Goal: Information Seeking & Learning: Find specific fact

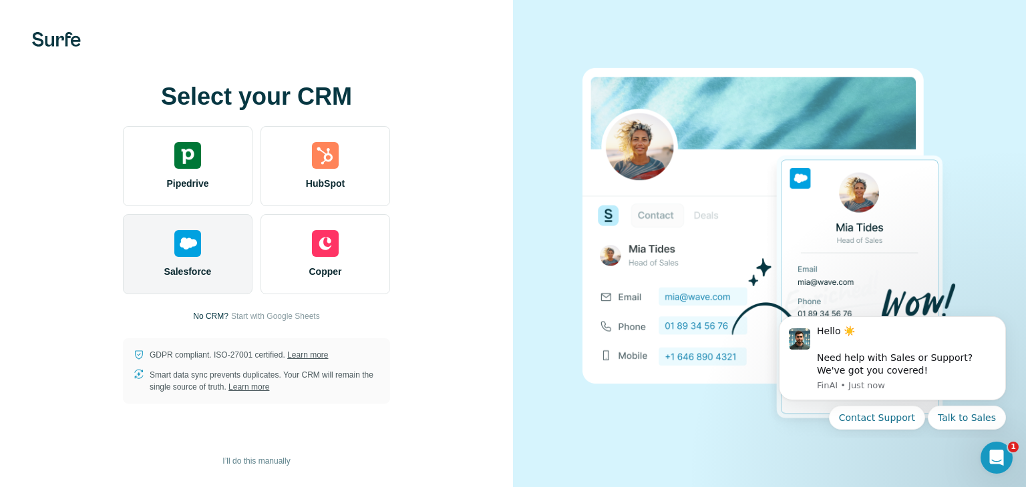
click at [185, 262] on div "Salesforce" at bounding box center [188, 254] width 130 height 80
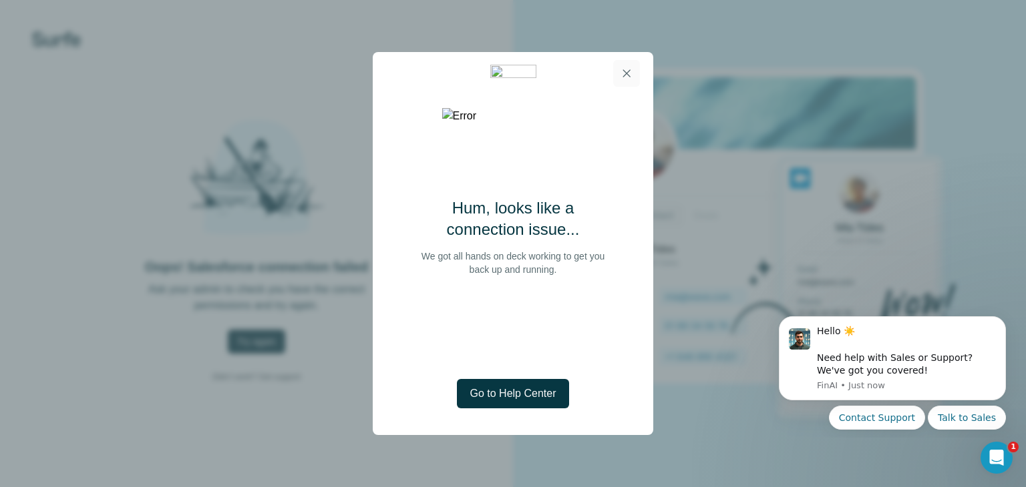
click at [624, 82] on button "button" at bounding box center [626, 73] width 27 height 27
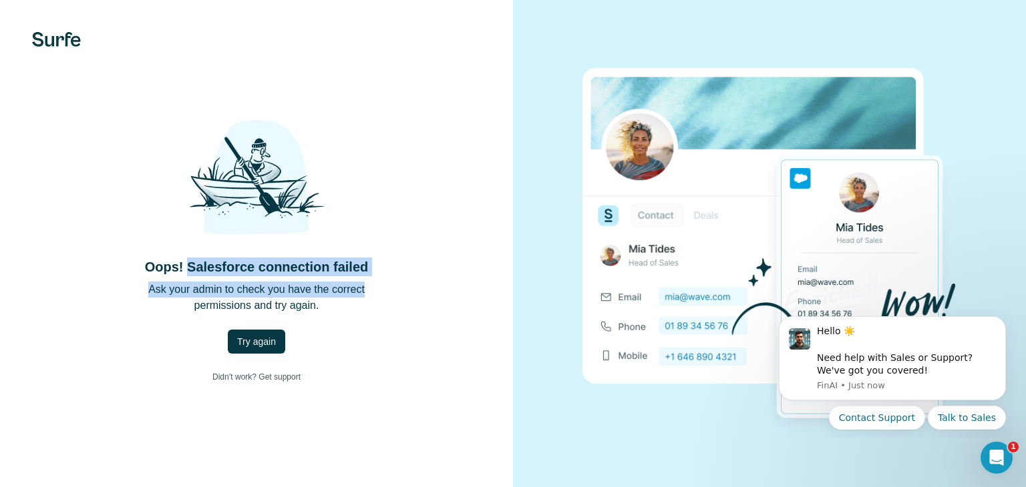
drag, startPoint x: 186, startPoint y: 268, endPoint x: 406, endPoint y: 274, distance: 219.8
click at [406, 274] on div "Oops! Salesforce connection failed Ask your admin to check you have the correct…" at bounding box center [256, 243] width 459 height 292
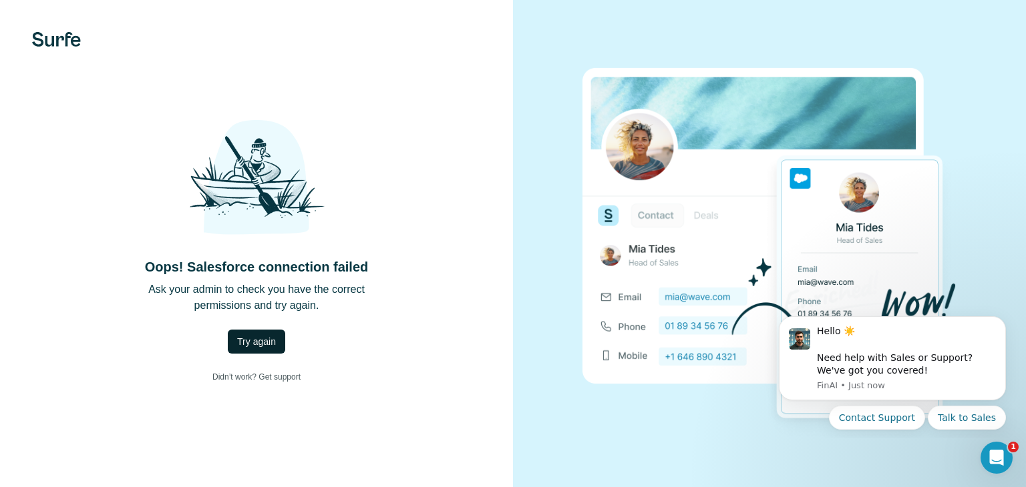
click at [264, 339] on span "Try again" at bounding box center [256, 341] width 39 height 13
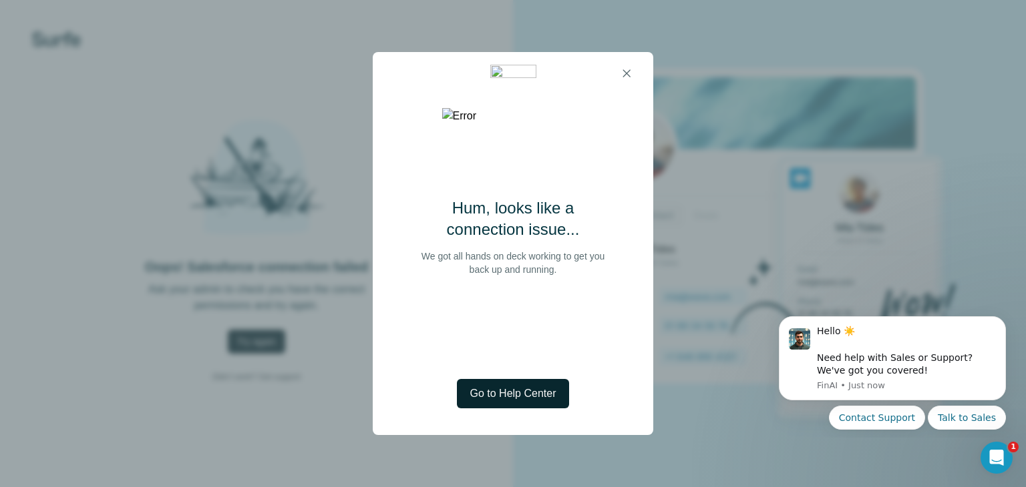
click at [512, 387] on span "Go to Help Center" at bounding box center [513, 394] width 86 height 16
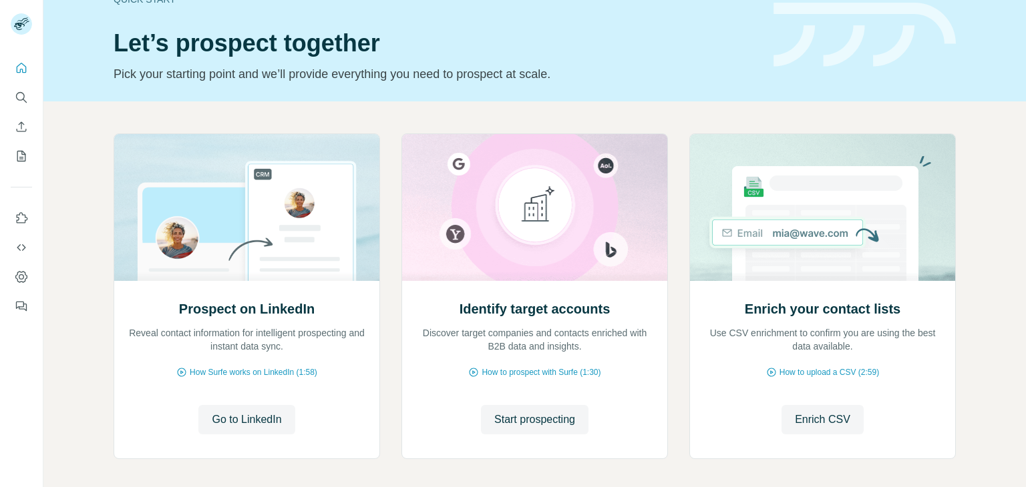
scroll to position [89, 0]
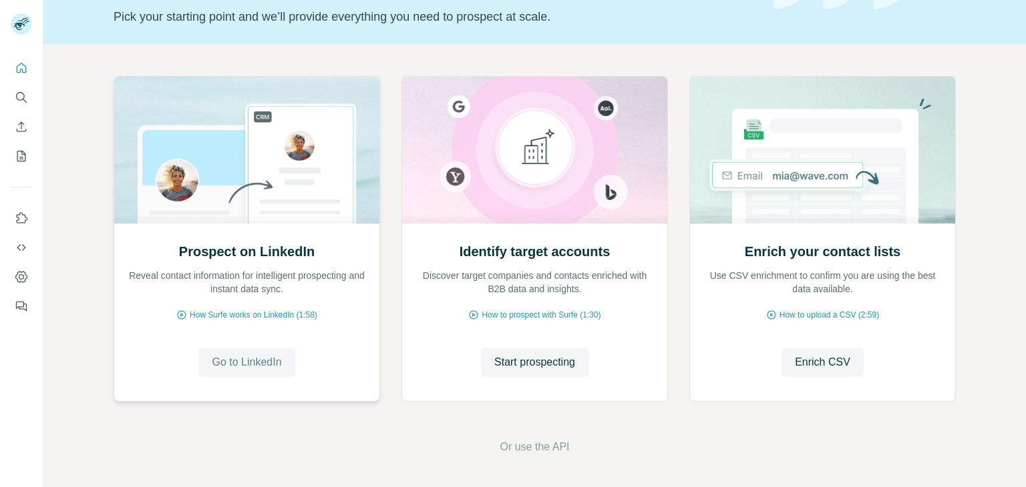
click at [238, 364] on span "Go to LinkedIn" at bounding box center [246, 363] width 69 height 16
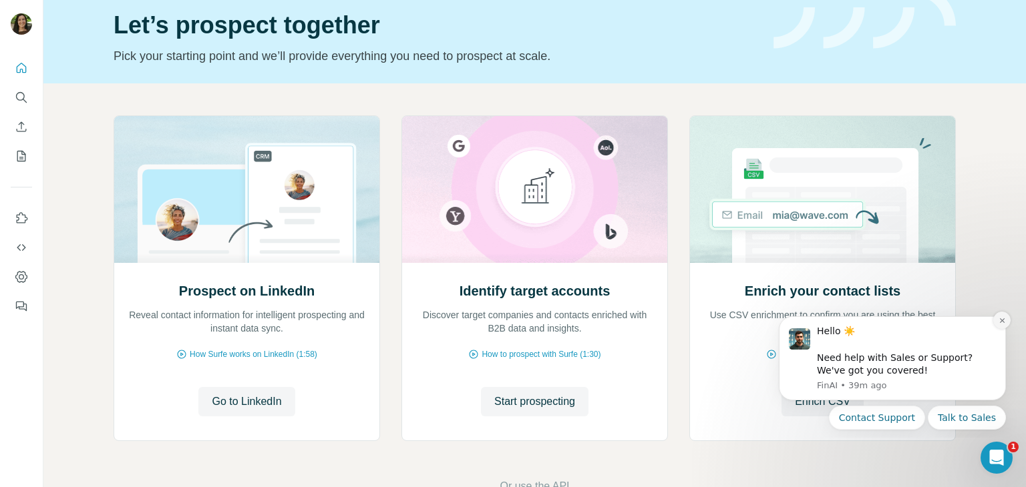
click at [1006, 323] on button "Dismiss notification" at bounding box center [1001, 320] width 17 height 17
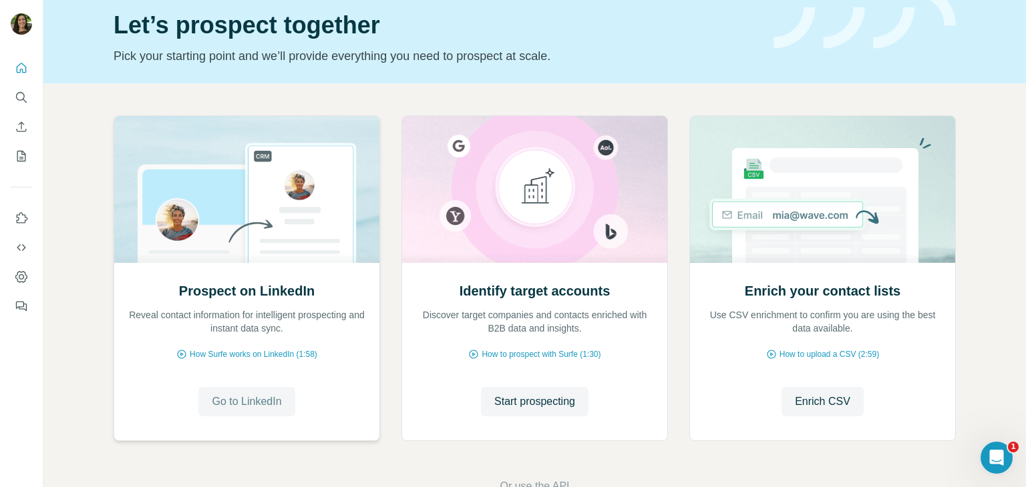
click at [258, 403] on span "Go to LinkedIn" at bounding box center [246, 402] width 69 height 16
click at [825, 357] on span "How to upload a CSV (2:59)" at bounding box center [829, 355] width 100 height 12
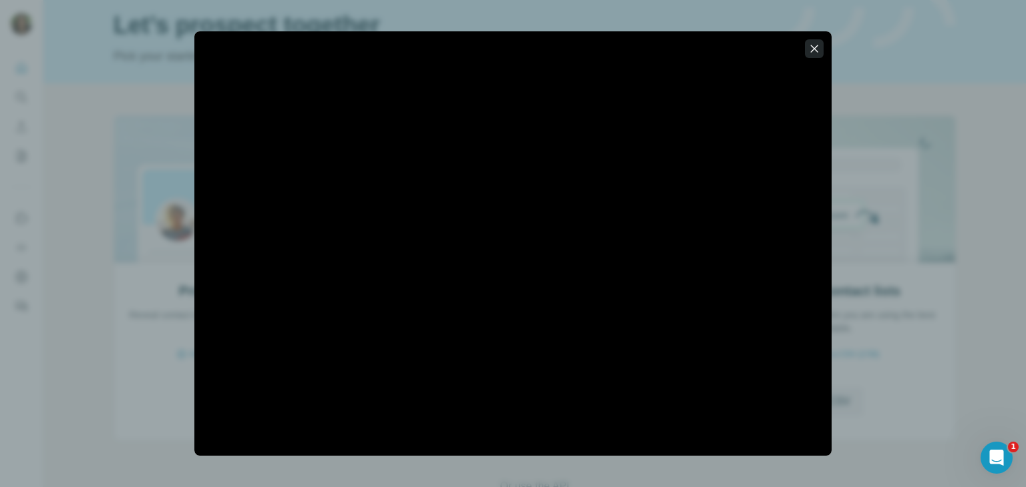
click at [811, 48] on icon "button" at bounding box center [813, 48] width 13 height 13
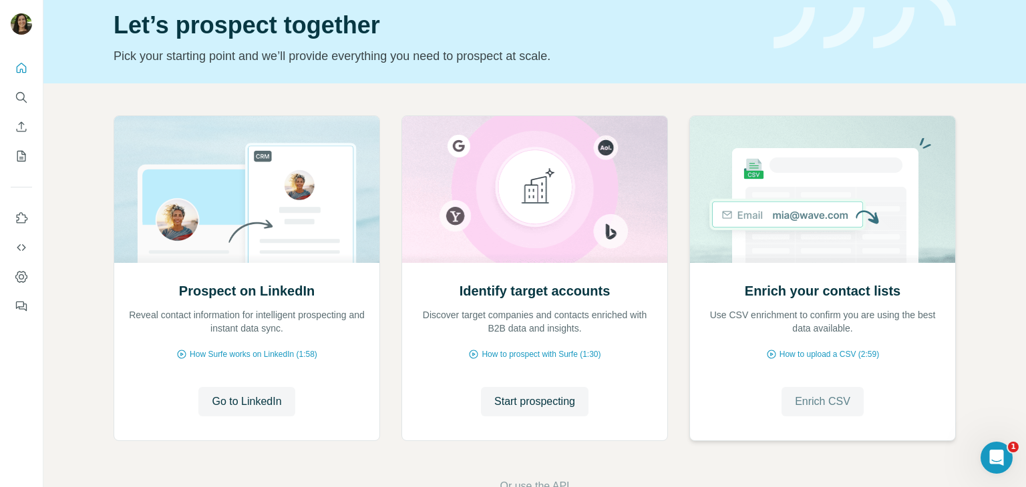
click at [835, 404] on span "Enrich CSV" at bounding box center [822, 402] width 55 height 16
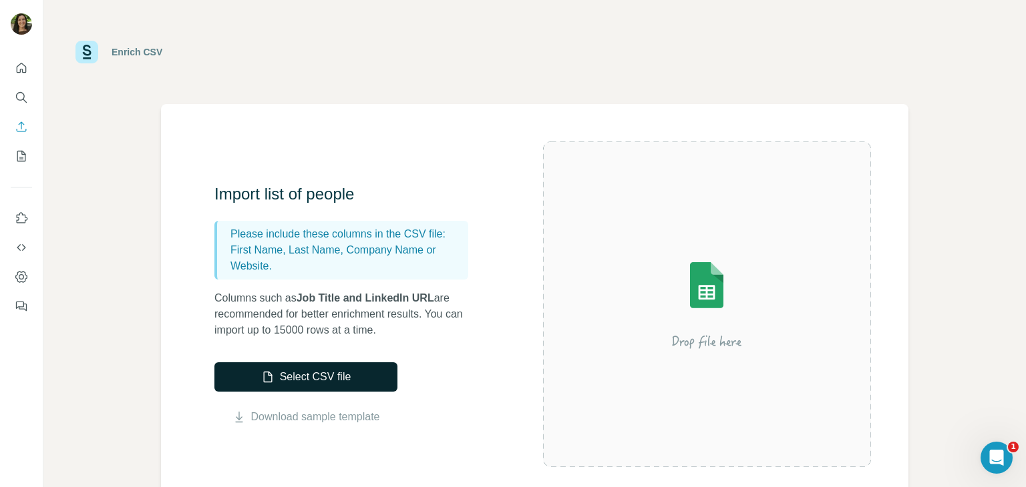
click at [296, 377] on button "Select CSV file" at bounding box center [305, 377] width 183 height 29
click at [827, 53] on div "Enrich CSV" at bounding box center [534, 52] width 918 height 40
click at [29, 73] on button "Quick start" at bounding box center [21, 68] width 21 height 24
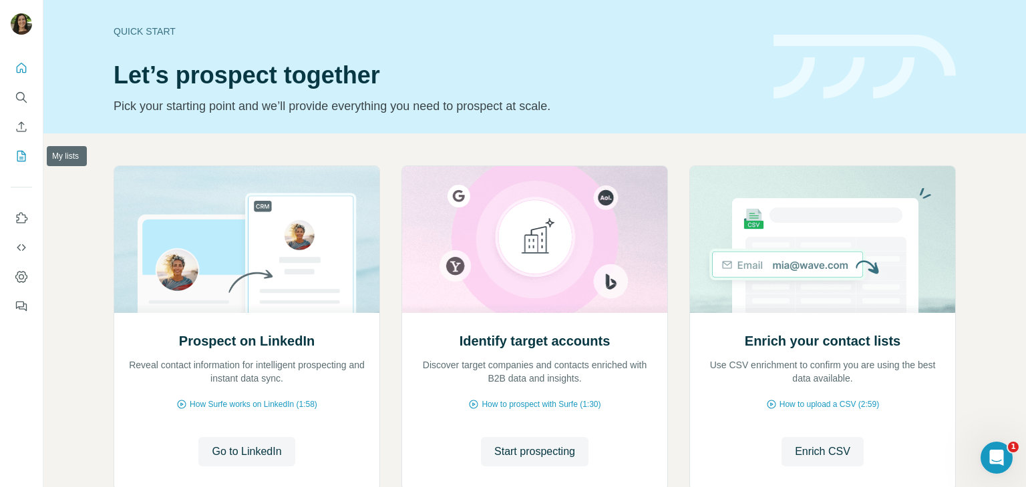
click at [25, 161] on icon "My lists" at bounding box center [21, 156] width 9 height 11
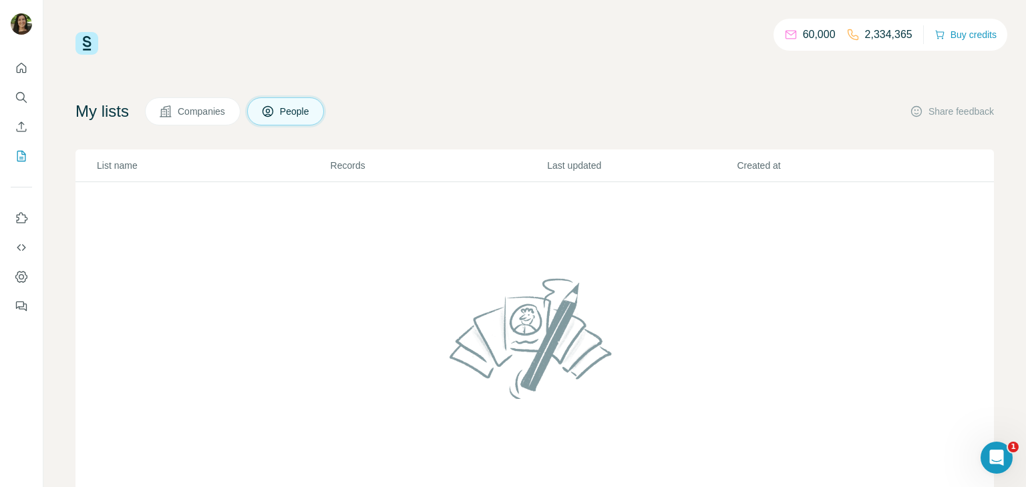
click at [186, 113] on span "Companies" at bounding box center [202, 111] width 49 height 13
click at [290, 110] on span "People" at bounding box center [295, 111] width 31 height 13
click at [110, 166] on p "List name" at bounding box center [213, 165] width 232 height 13
click at [353, 156] on th "Records" at bounding box center [438, 166] width 217 height 33
click at [592, 163] on p "Last updated" at bounding box center [641, 165] width 188 height 13
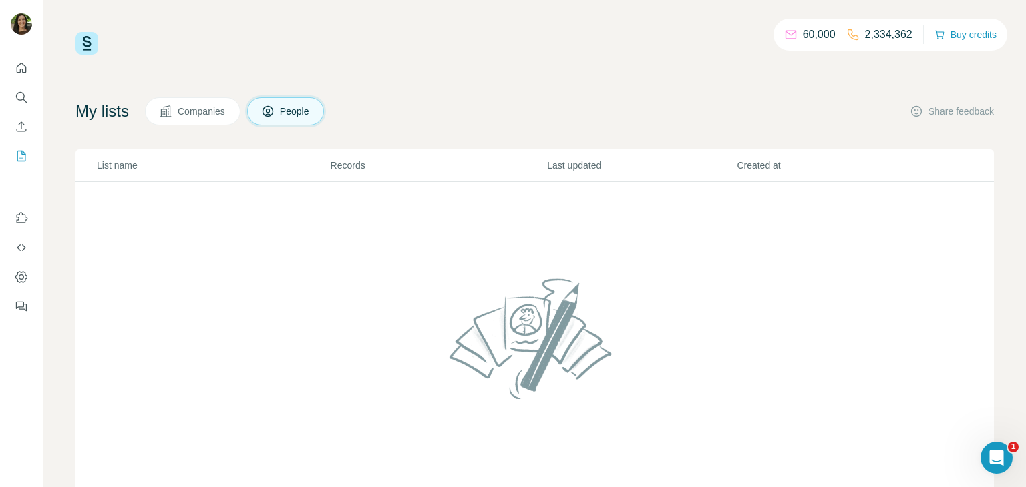
click at [770, 169] on p "Created at" at bounding box center [831, 165] width 188 height 13
click at [22, 104] on button "Search" at bounding box center [21, 97] width 21 height 24
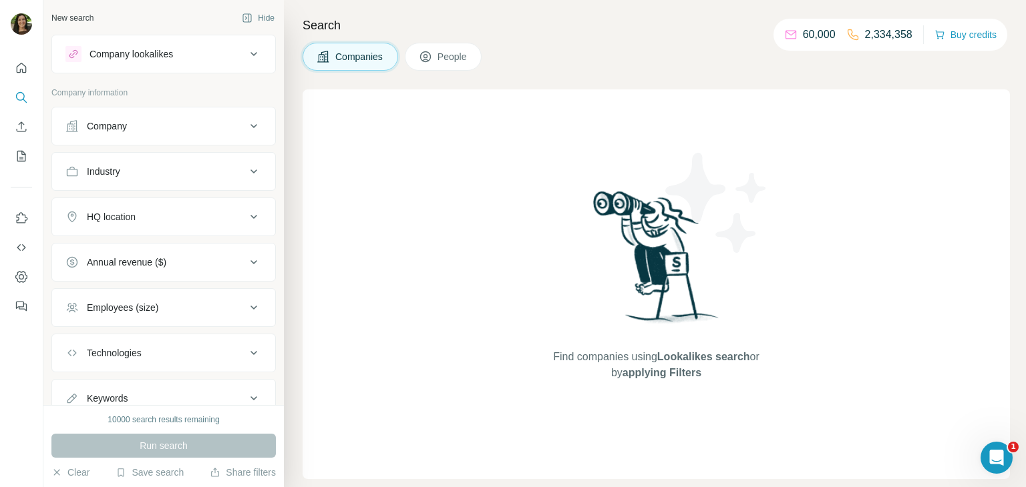
click at [160, 123] on div "Company" at bounding box center [155, 126] width 180 height 13
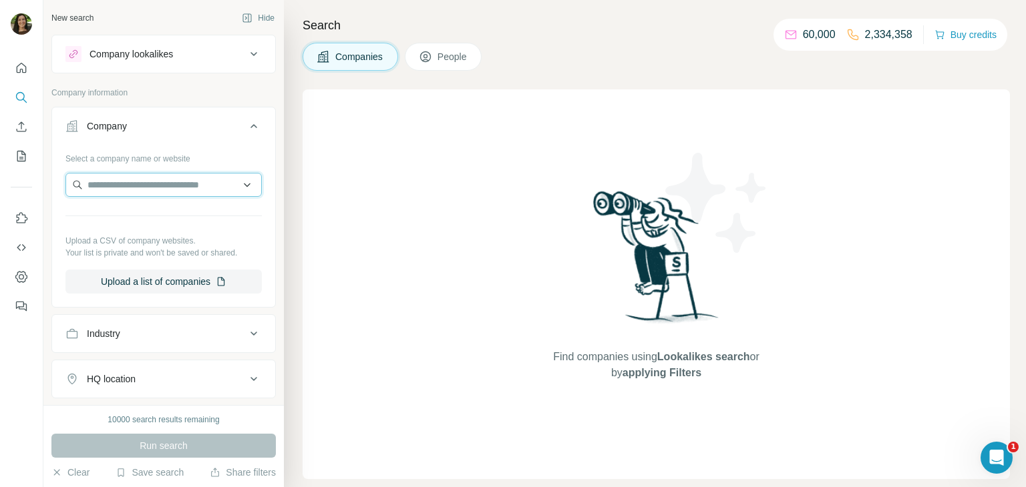
click at [202, 180] on input "text" at bounding box center [163, 185] width 196 height 24
type input "*"
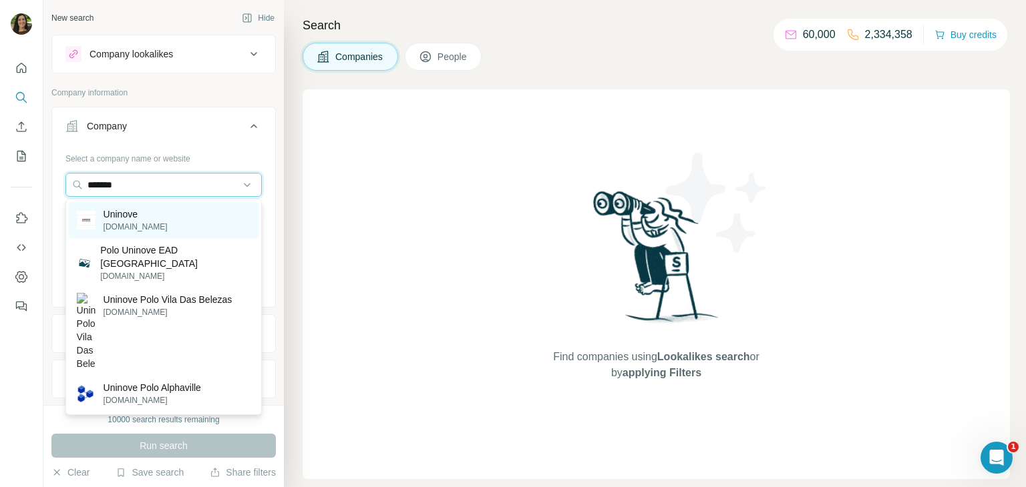
type input "*******"
click at [178, 207] on div "Uninove uninove.br" at bounding box center [164, 220] width 190 height 36
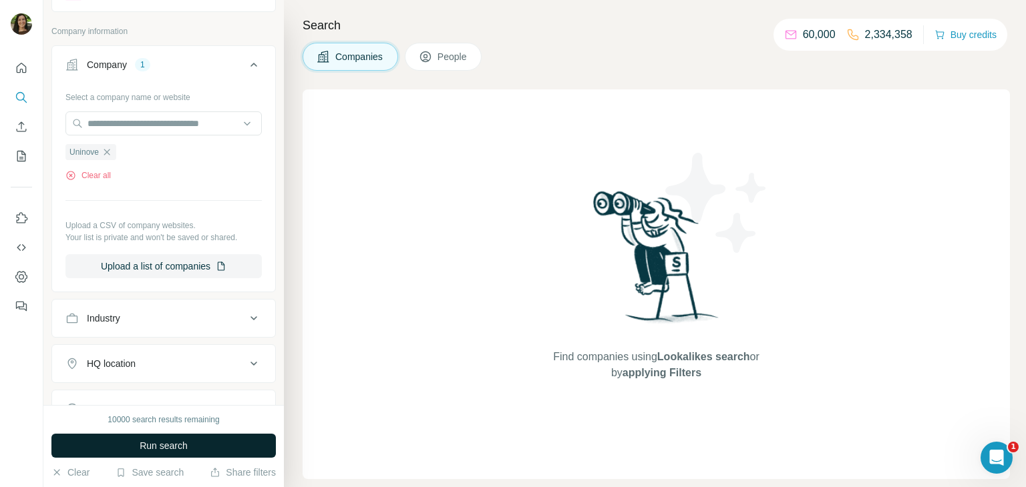
scroll to position [64, 0]
click at [196, 449] on button "Run search" at bounding box center [163, 446] width 224 height 24
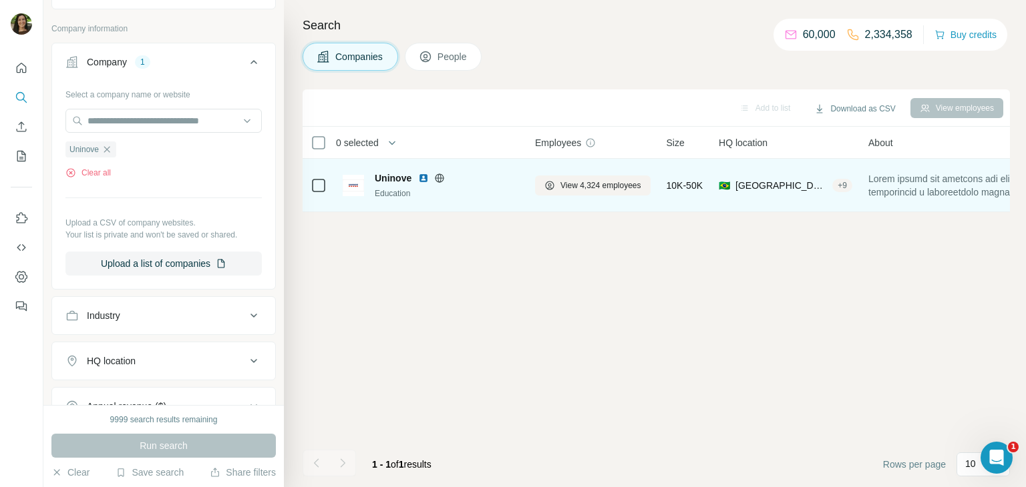
click at [390, 181] on span "Uninove" at bounding box center [393, 178] width 37 height 13
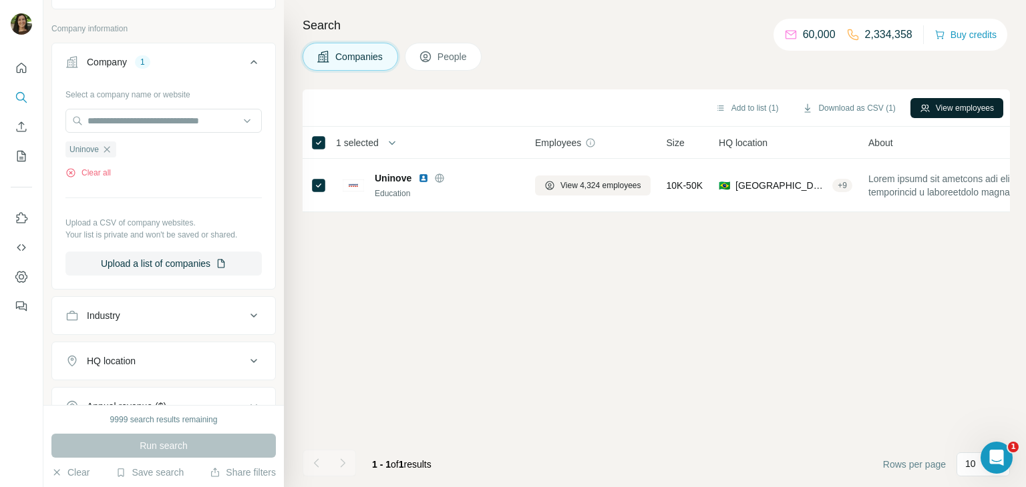
click at [942, 106] on button "View employees" at bounding box center [956, 108] width 93 height 20
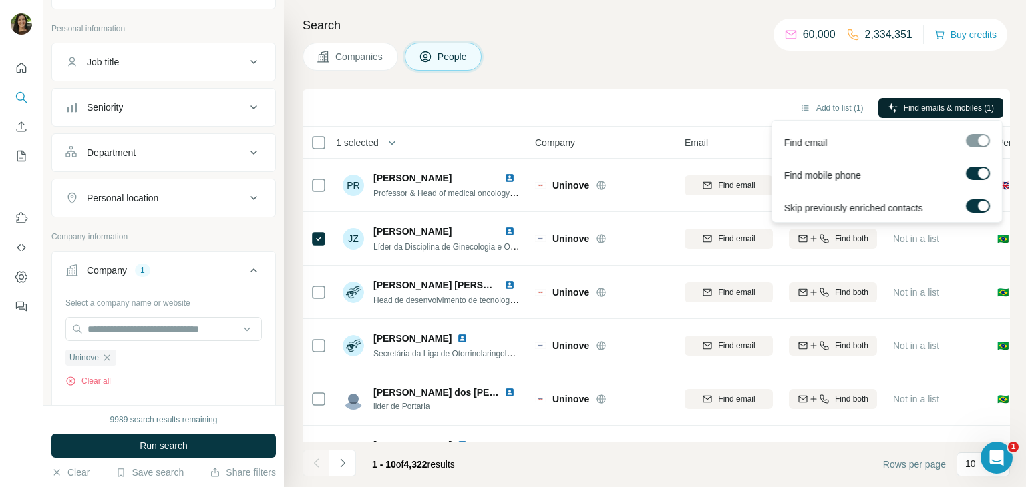
click at [955, 110] on span "Find emails & mobiles (1)" at bounding box center [949, 108] width 90 height 12
click at [978, 144] on div at bounding box center [977, 140] width 24 height 13
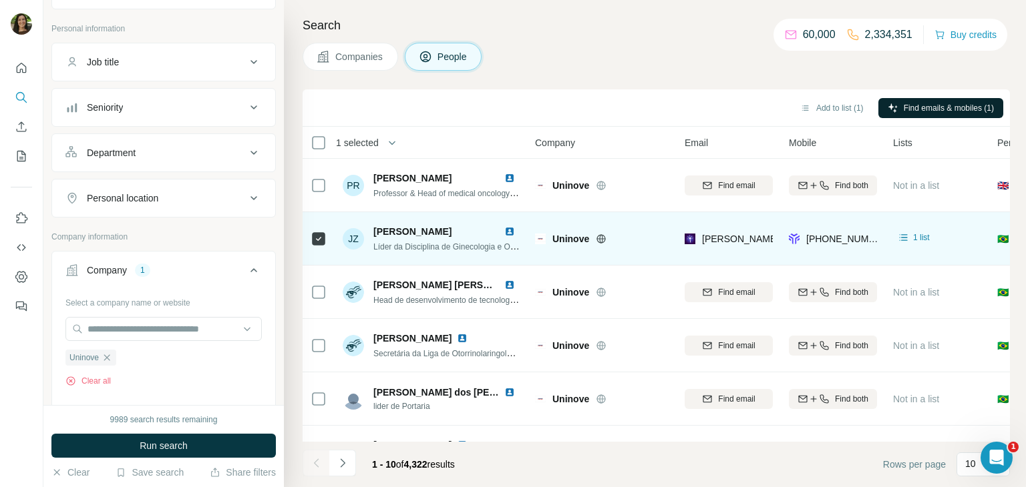
click at [628, 260] on td "Uninove" at bounding box center [602, 238] width 150 height 53
click at [925, 240] on span "1 list" at bounding box center [921, 238] width 17 height 12
click at [960, 237] on div "1 list" at bounding box center [937, 238] width 88 height 37
click at [914, 240] on span "1 list" at bounding box center [921, 238] width 17 height 12
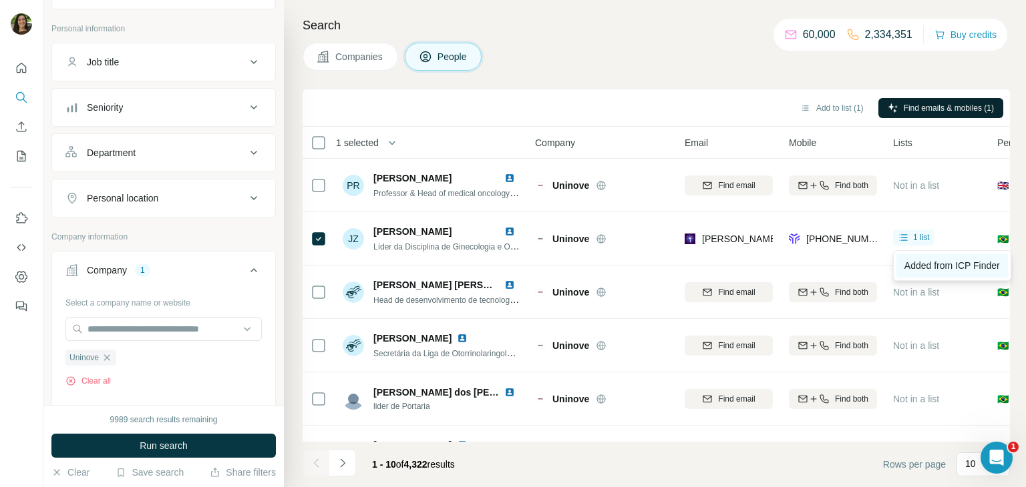
click at [951, 266] on span "Added from ICP Finder" at bounding box center [951, 265] width 95 height 11
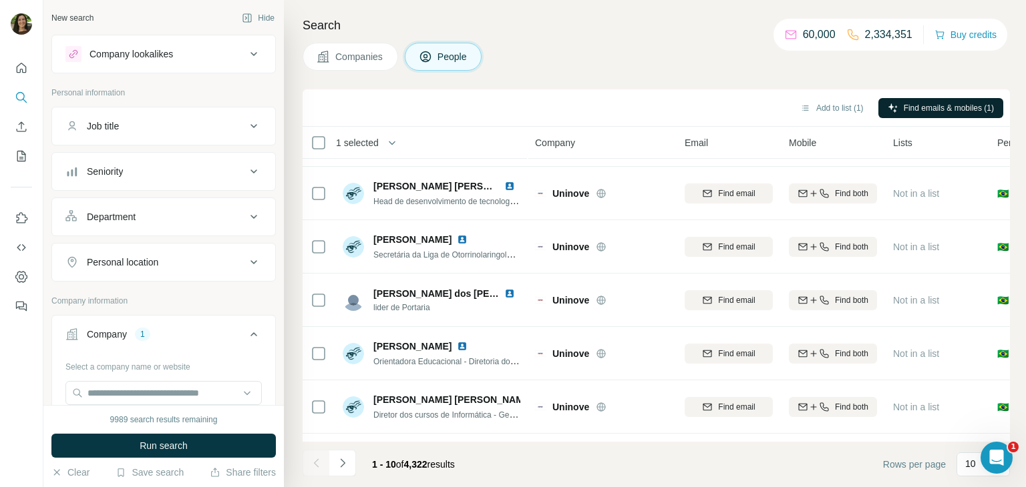
click at [212, 117] on button "Job title" at bounding box center [163, 126] width 223 height 32
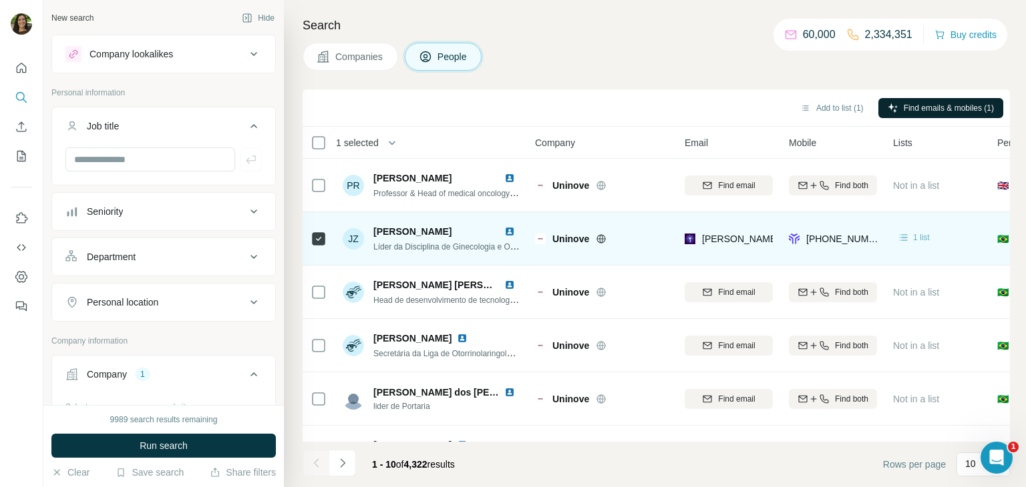
click at [918, 235] on span "1 list" at bounding box center [921, 238] width 17 height 12
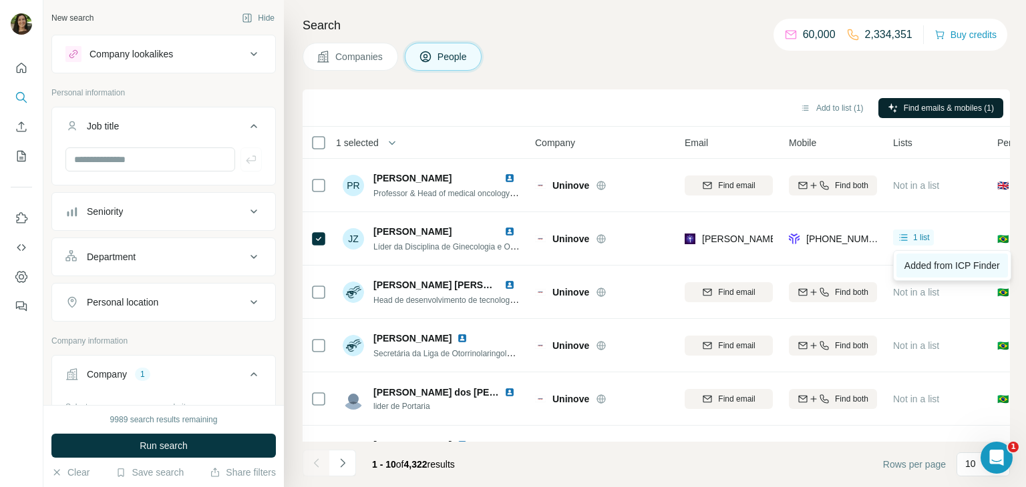
click at [957, 268] on span "Added from ICP Finder" at bounding box center [951, 265] width 95 height 11
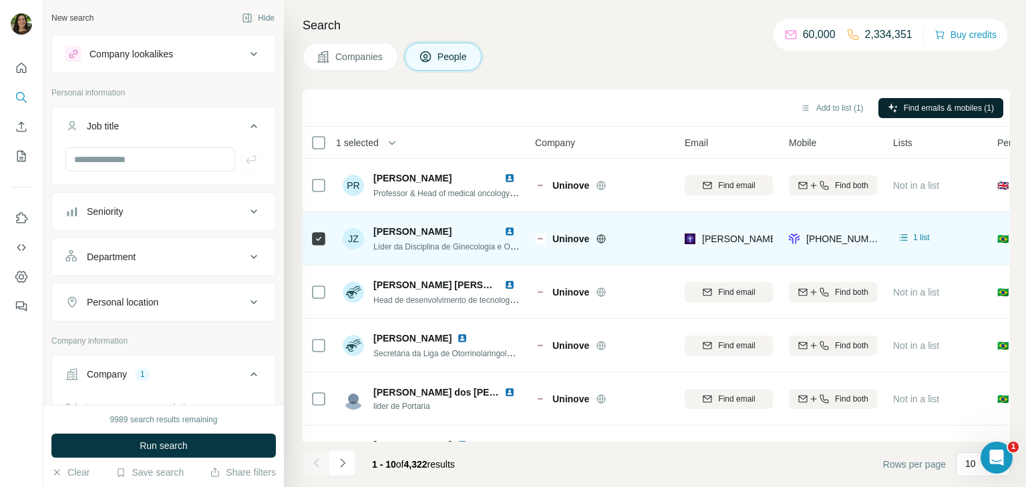
click at [451, 236] on span "[PERSON_NAME]" at bounding box center [412, 231] width 78 height 11
click at [913, 241] on span "1 list" at bounding box center [921, 238] width 17 height 12
click at [938, 220] on div "1 list" at bounding box center [937, 238] width 88 height 37
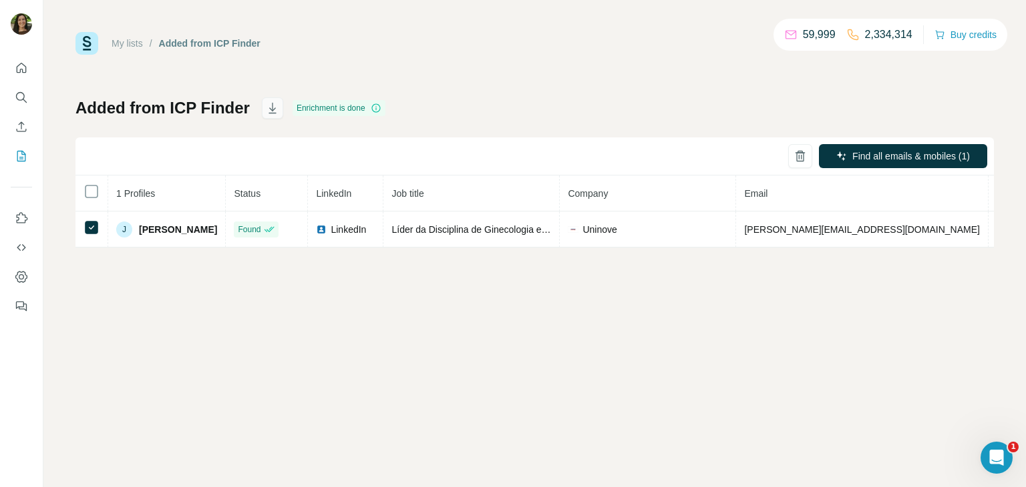
click at [269, 110] on icon "button" at bounding box center [272, 110] width 7 height 4
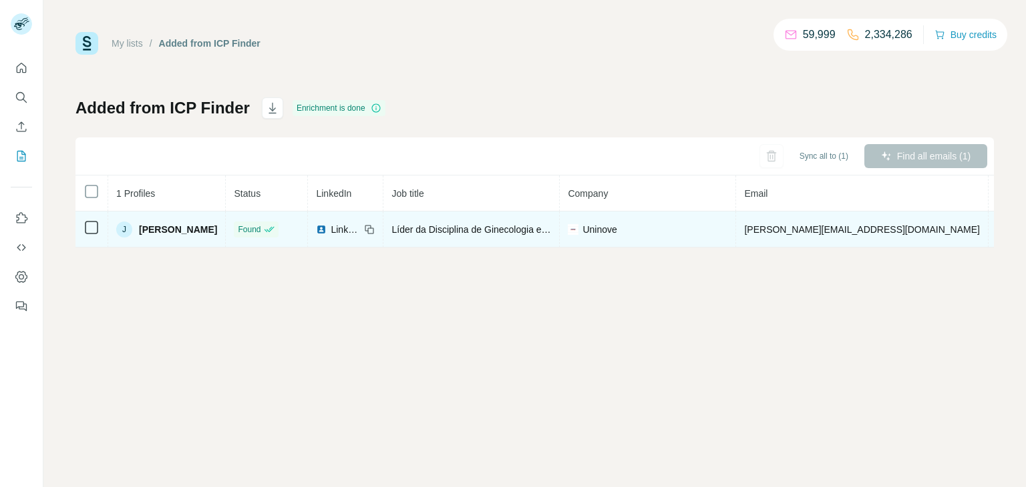
click at [93, 234] on icon at bounding box center [91, 228] width 16 height 16
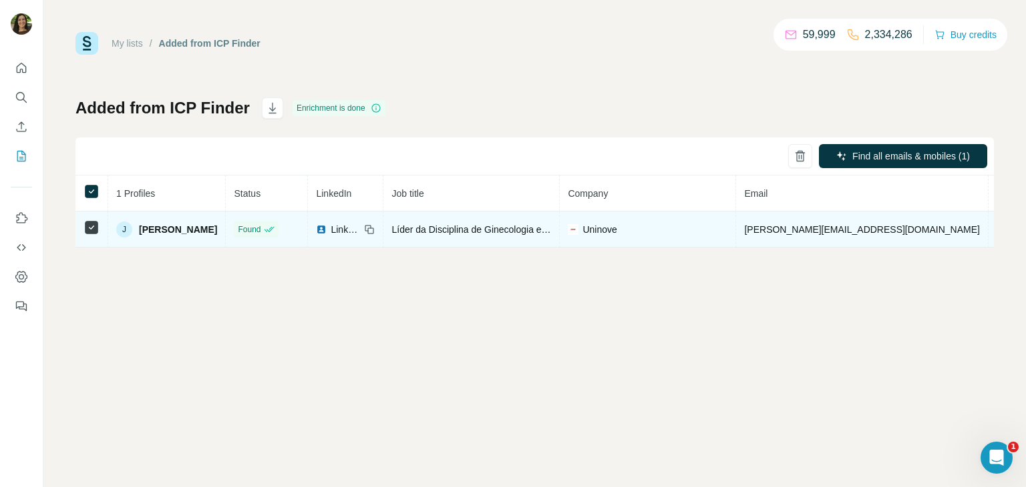
click at [841, 232] on span "[PERSON_NAME][EMAIL_ADDRESS][DOMAIN_NAME]" at bounding box center [861, 229] width 235 height 11
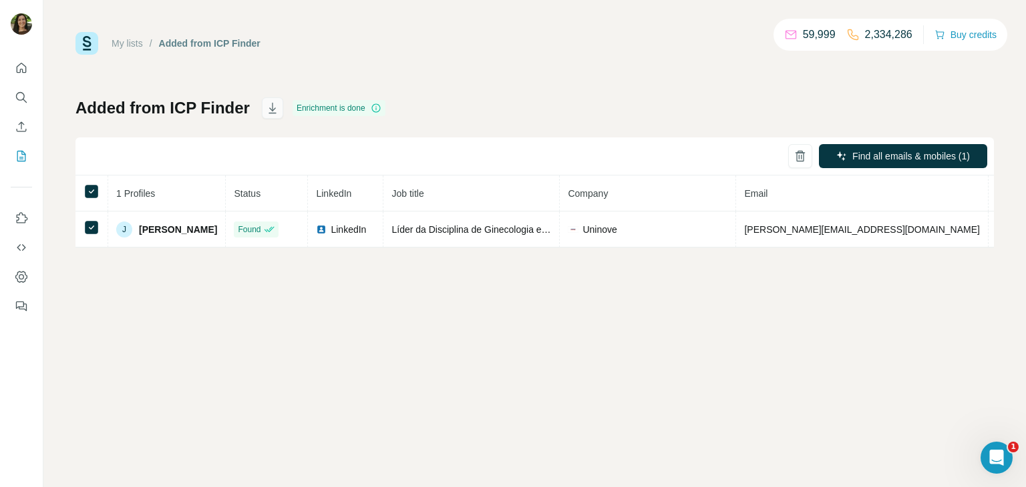
click at [270, 104] on icon "button" at bounding box center [271, 108] width 7 height 11
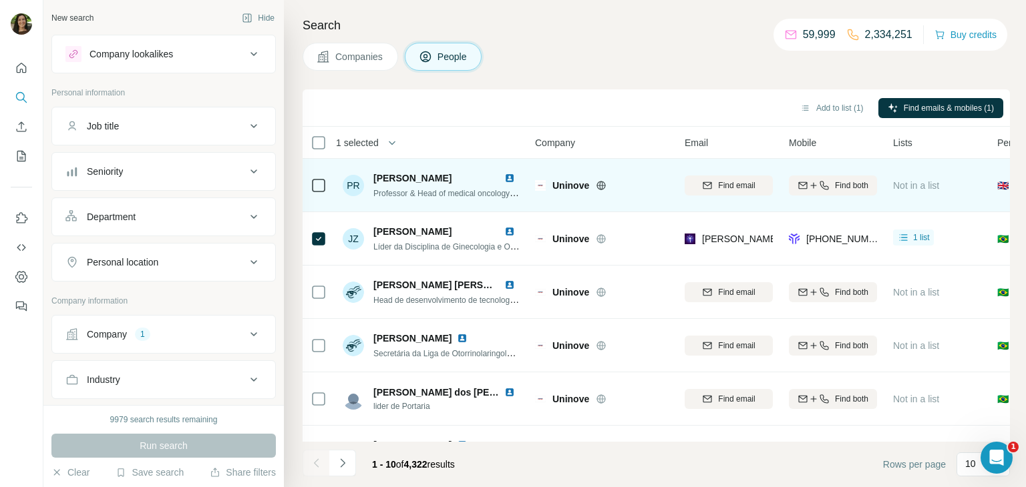
click at [400, 179] on span "Professor Ramon Andrade De Mello" at bounding box center [412, 178] width 78 height 11
click at [355, 187] on div "PR" at bounding box center [353, 185] width 21 height 21
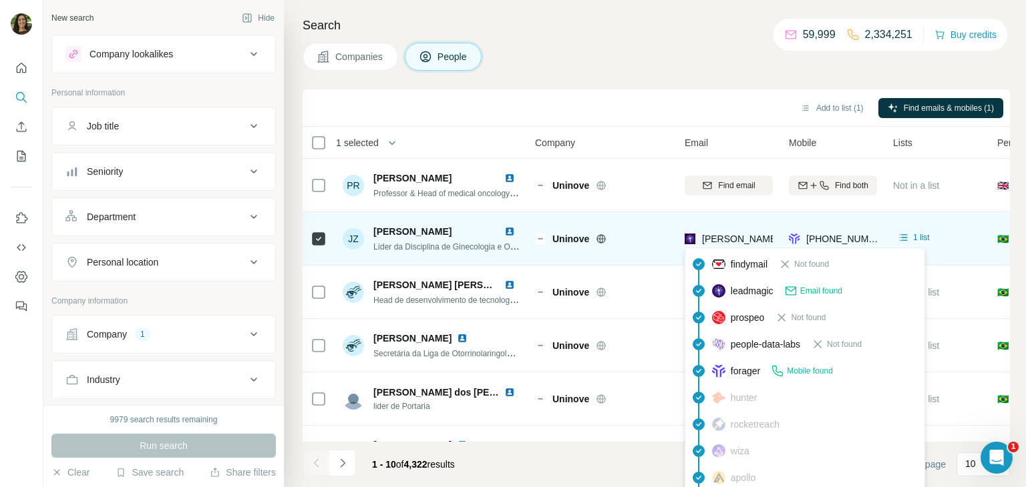
click at [740, 238] on span "[PERSON_NAME][EMAIL_ADDRESS][DOMAIN_NAME]" at bounding box center [819, 239] width 235 height 11
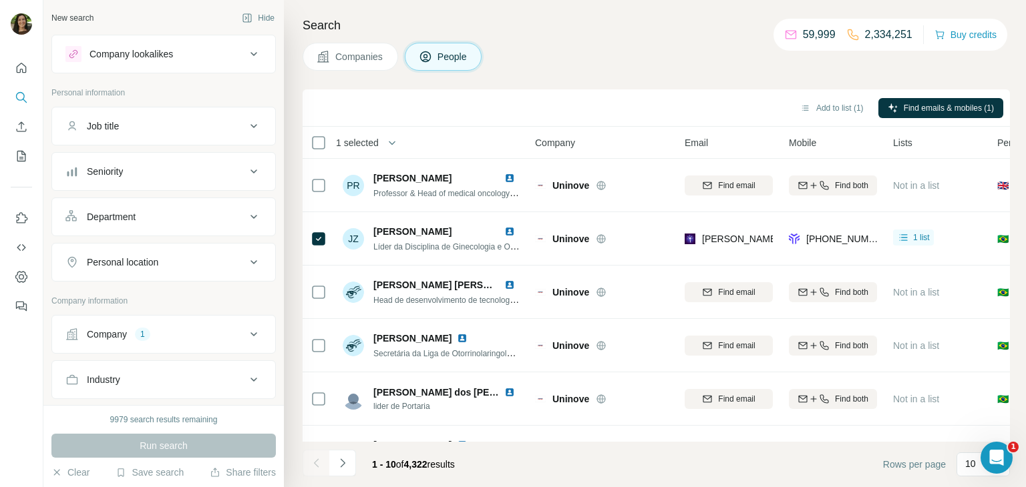
click at [461, 115] on div "Add to list (1) Find emails & mobiles (1)" at bounding box center [656, 107] width 694 height 23
click at [23, 99] on icon "Search" at bounding box center [25, 101] width 4 height 4
click at [172, 476] on button "Save search" at bounding box center [150, 472] width 68 height 13
click at [17, 70] on icon "Quick start" at bounding box center [22, 68] width 10 height 10
